Goal: Find specific page/section: Find specific page/section

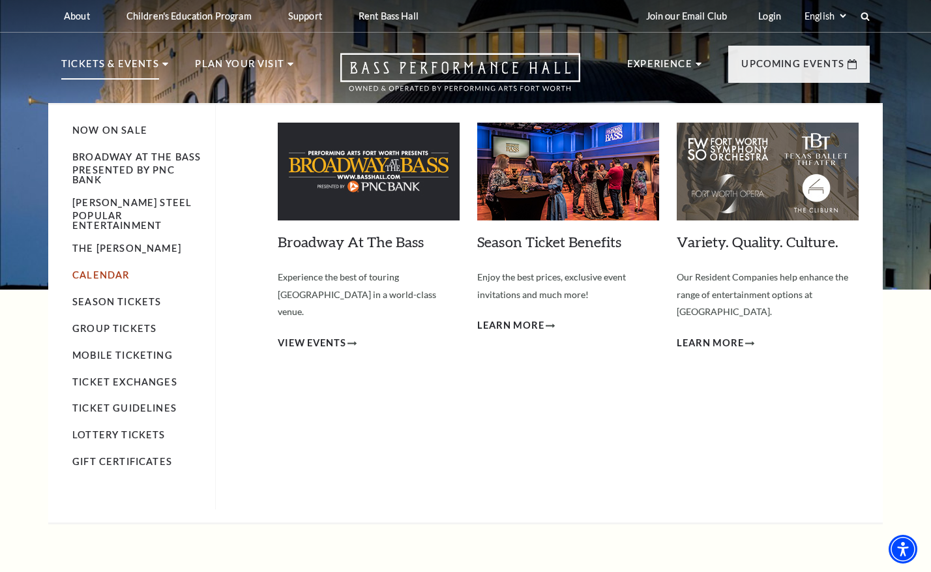
click at [120, 269] on link "Calendar" at bounding box center [100, 274] width 57 height 11
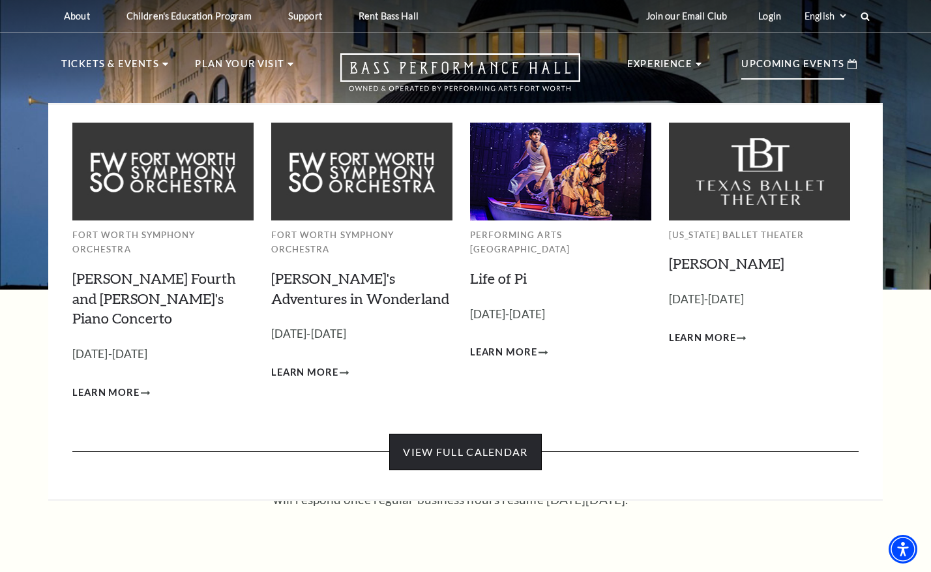
click at [495, 434] on link "View Full Calendar" at bounding box center [465, 452] width 152 height 37
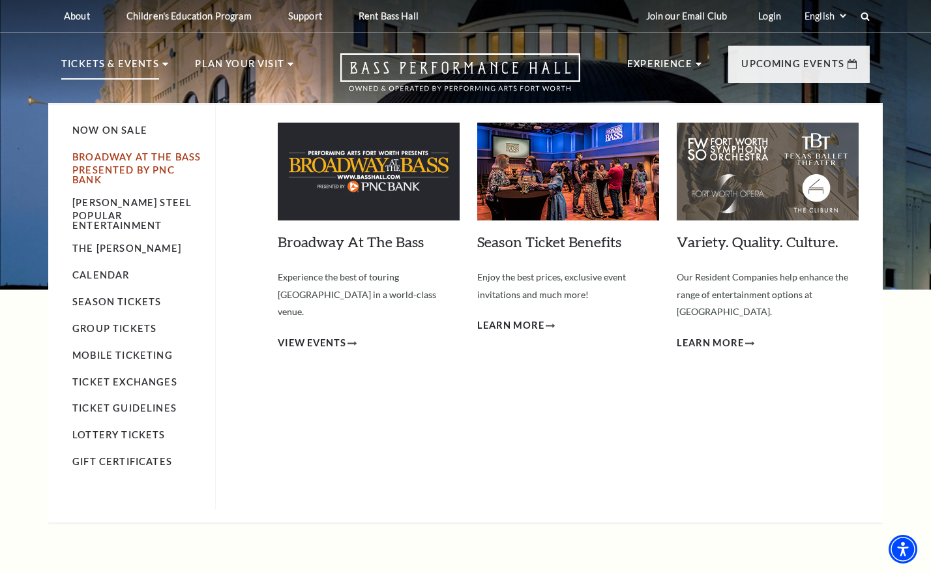
click at [116, 166] on link "Broadway At The Bass presented by PNC Bank" at bounding box center [136, 167] width 129 height 33
